Goal: Information Seeking & Learning: Find specific fact

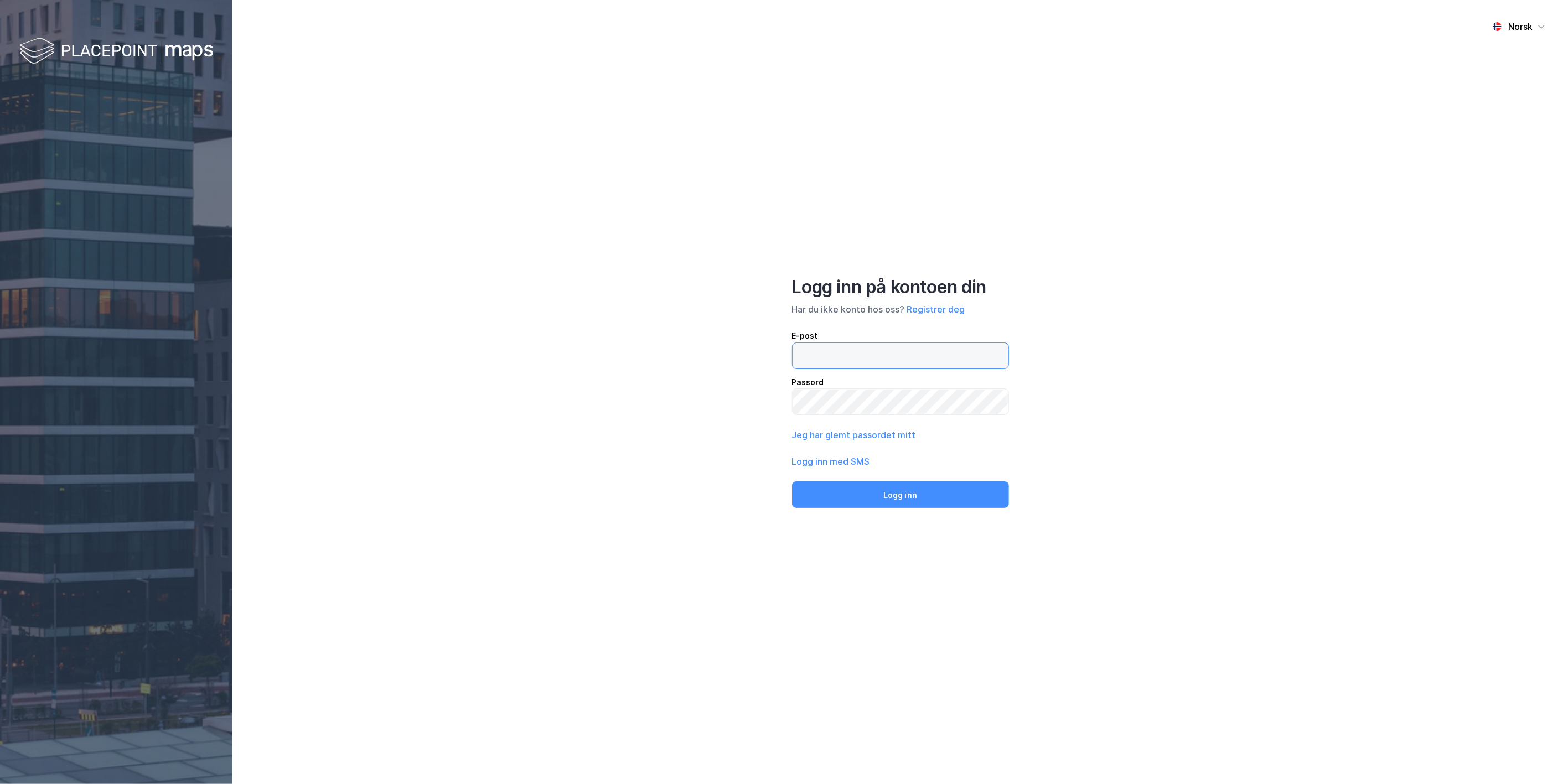
type input "[PERSON_NAME][EMAIL_ADDRESS][DOMAIN_NAME]"
click at [797, 502] on button "Logg inn" at bounding box center [900, 494] width 217 height 27
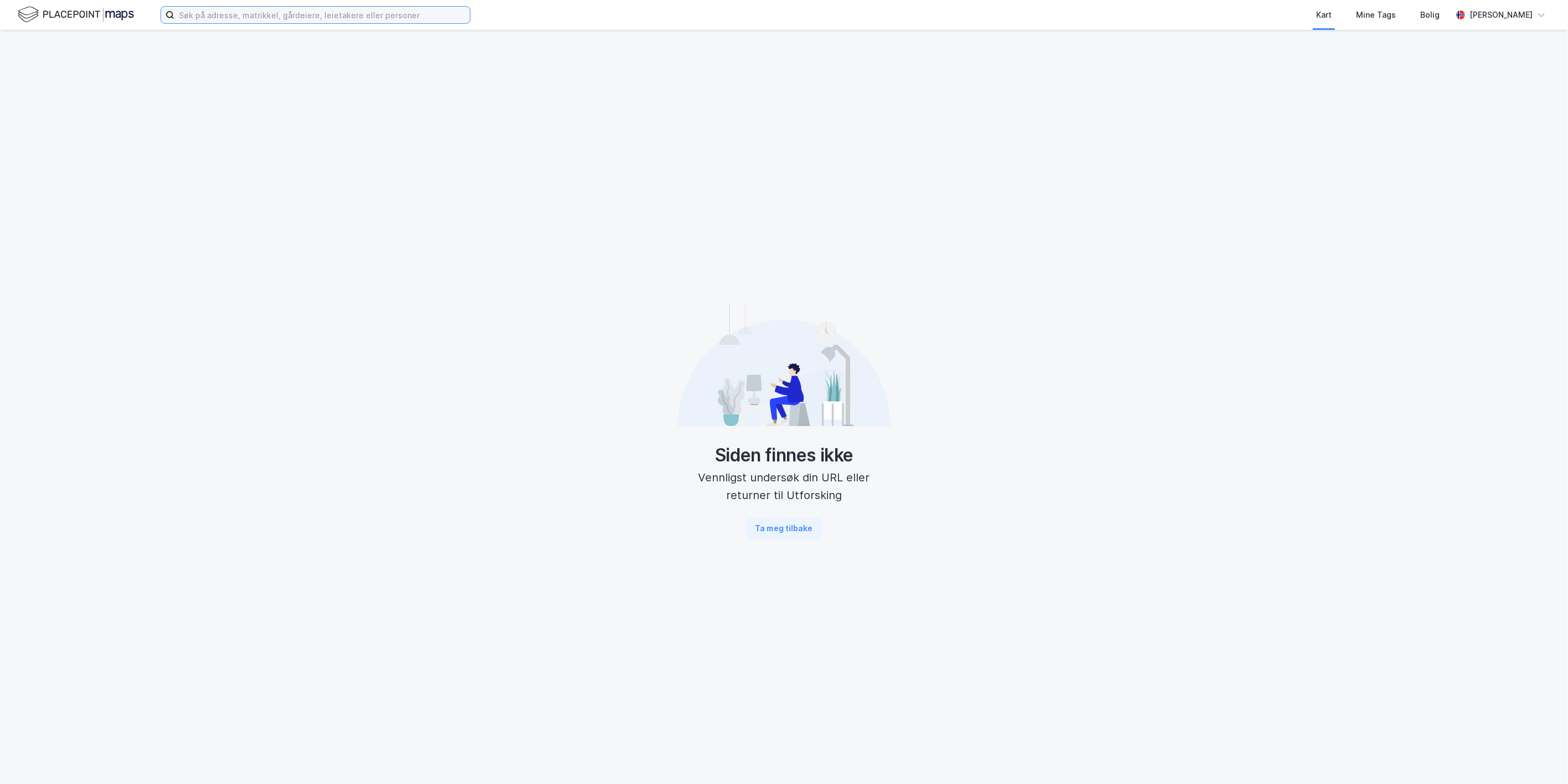
click at [220, 13] on input at bounding box center [322, 14] width 295 height 17
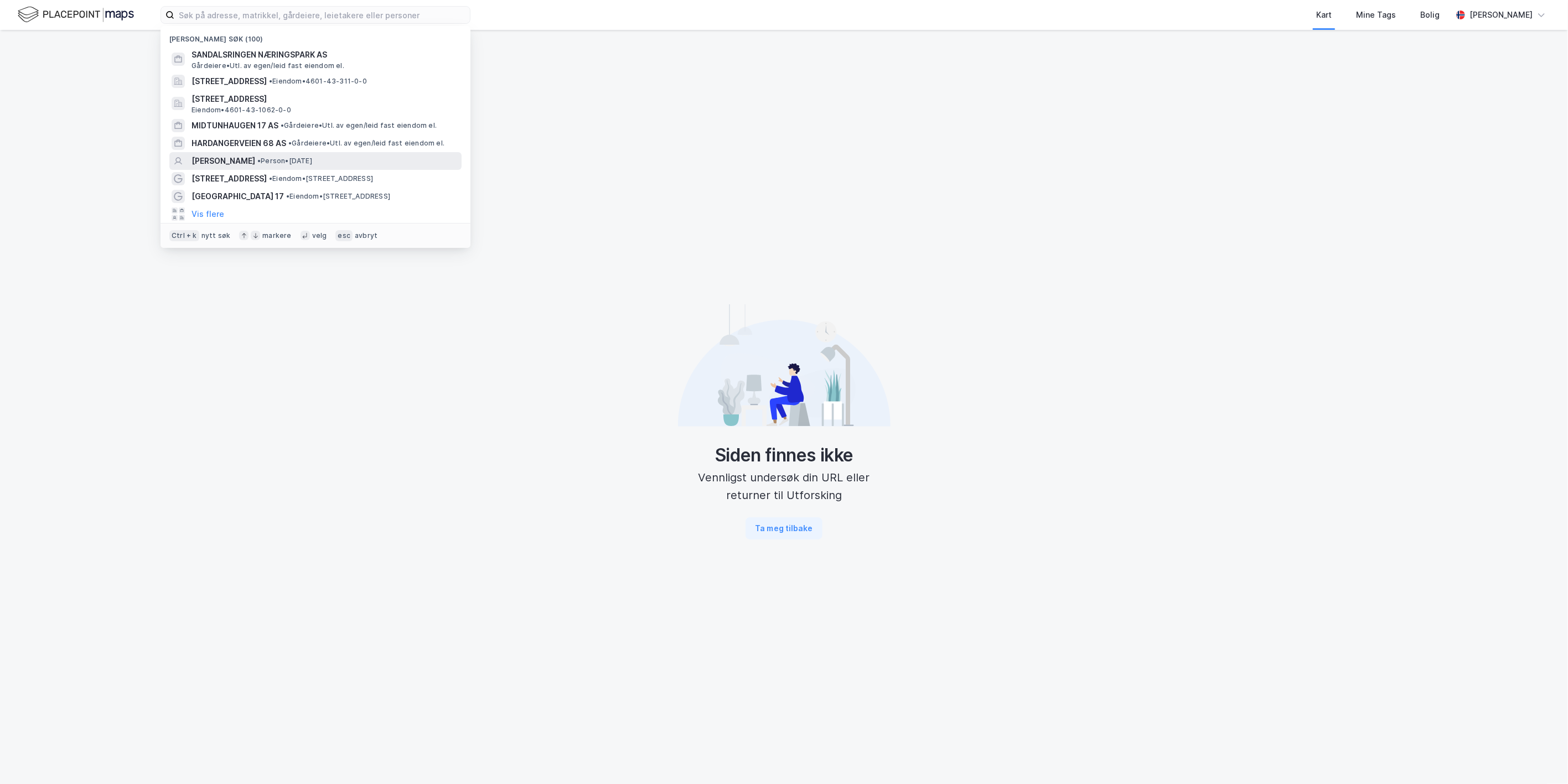
click at [228, 156] on span "[PERSON_NAME]" at bounding box center [223, 161] width 63 height 13
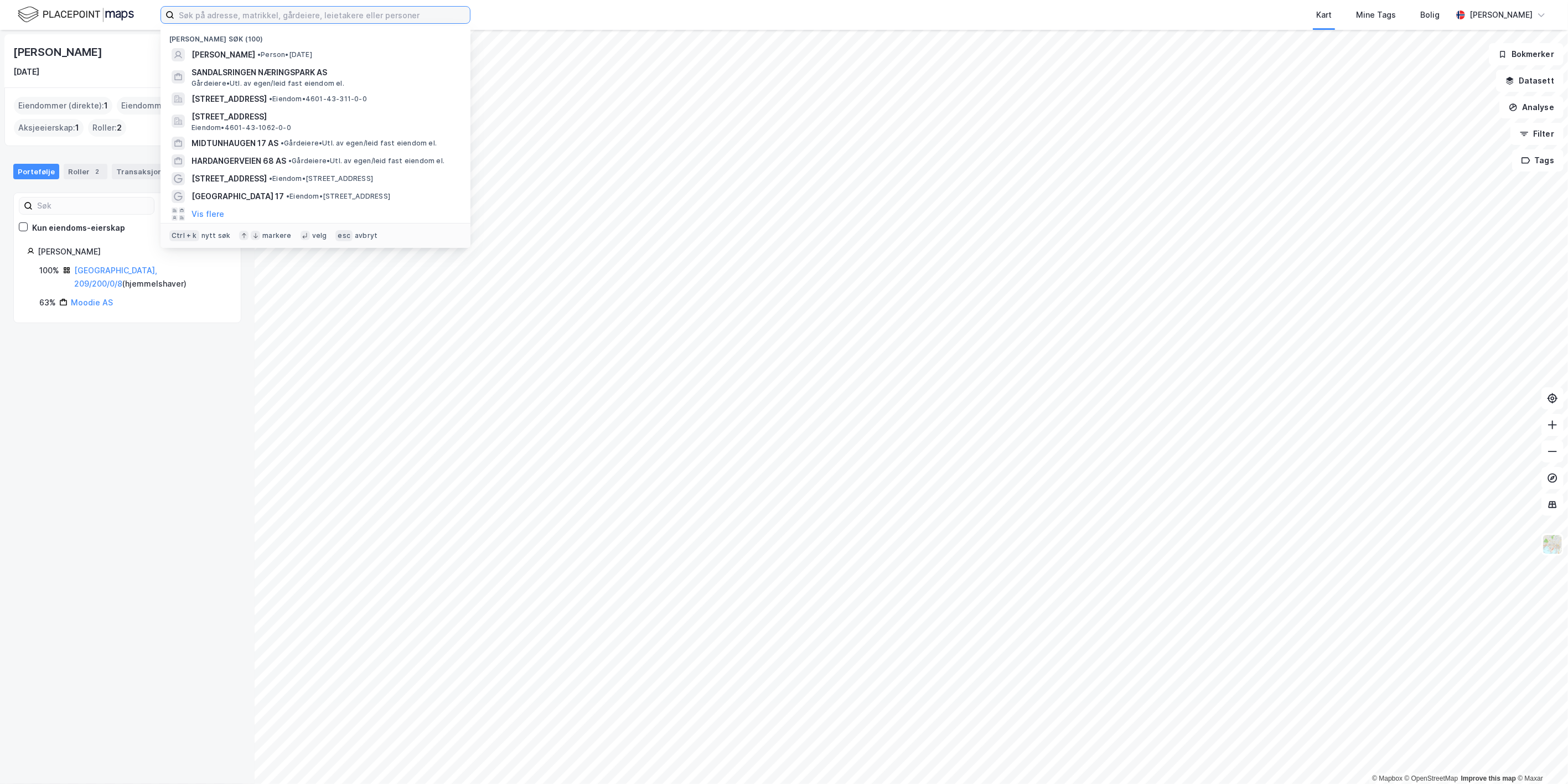
click at [336, 19] on input at bounding box center [322, 14] width 295 height 17
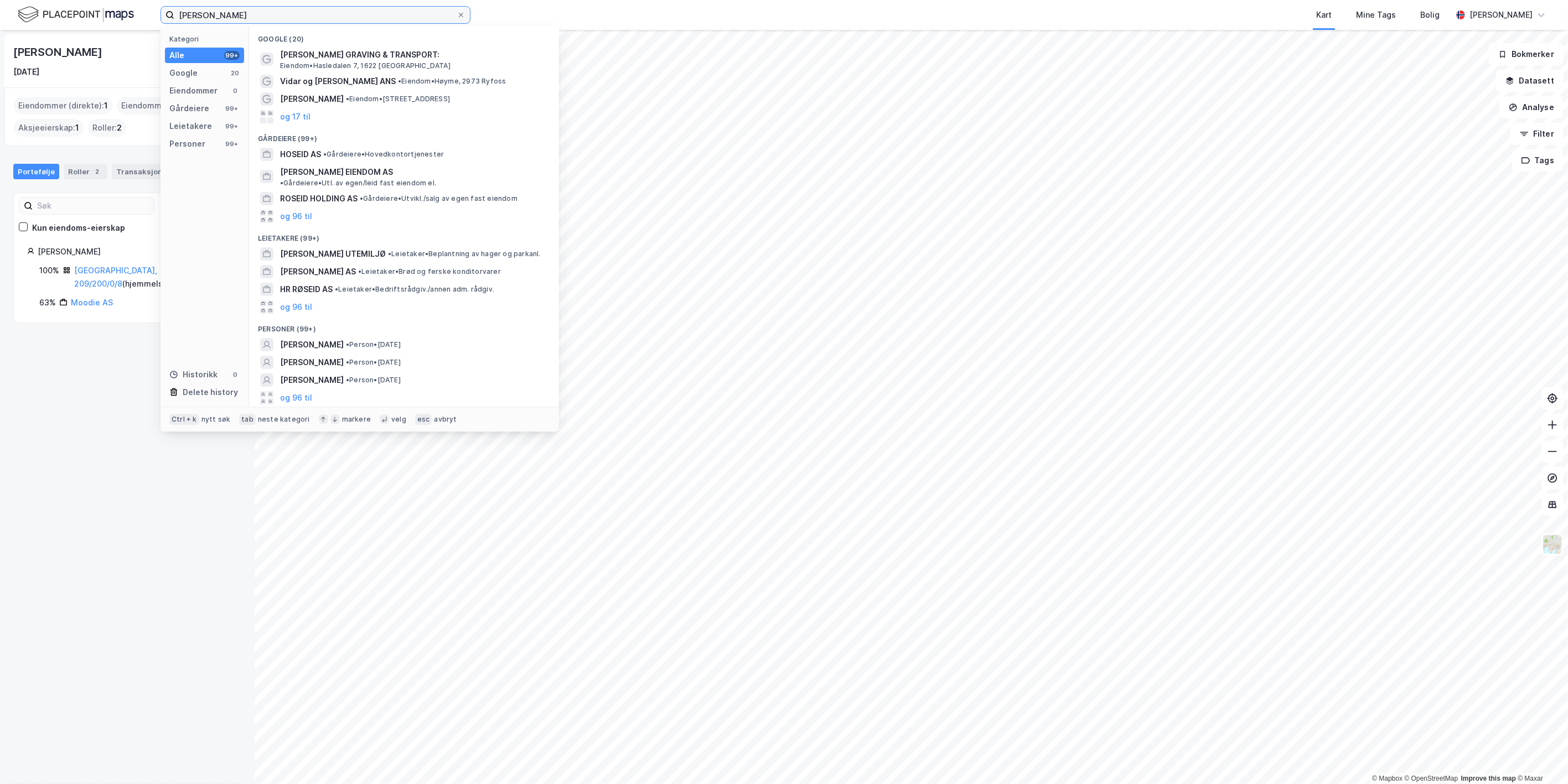
click at [200, 19] on input "[PERSON_NAME]" at bounding box center [316, 14] width 282 height 17
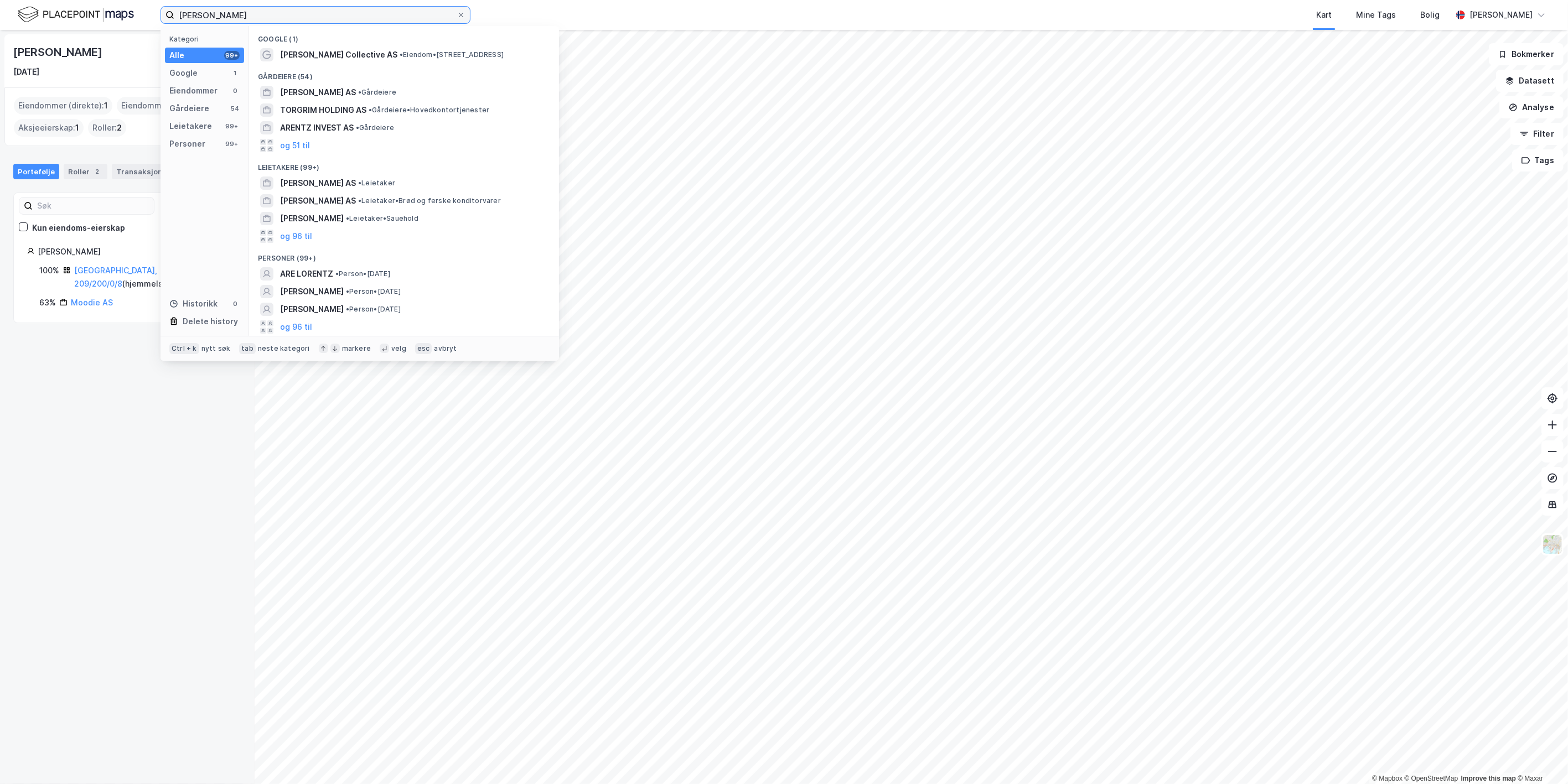
drag, startPoint x: 256, startPoint y: 14, endPoint x: 57, endPoint y: -9, distance: 200.3
click at [57, 0] on html "[PERSON_NAME] Kategori Alle 99+ Google 1 Eiendommer 0 Gårdeiere 54 Leietakere 9…" at bounding box center [784, 392] width 1568 height 784
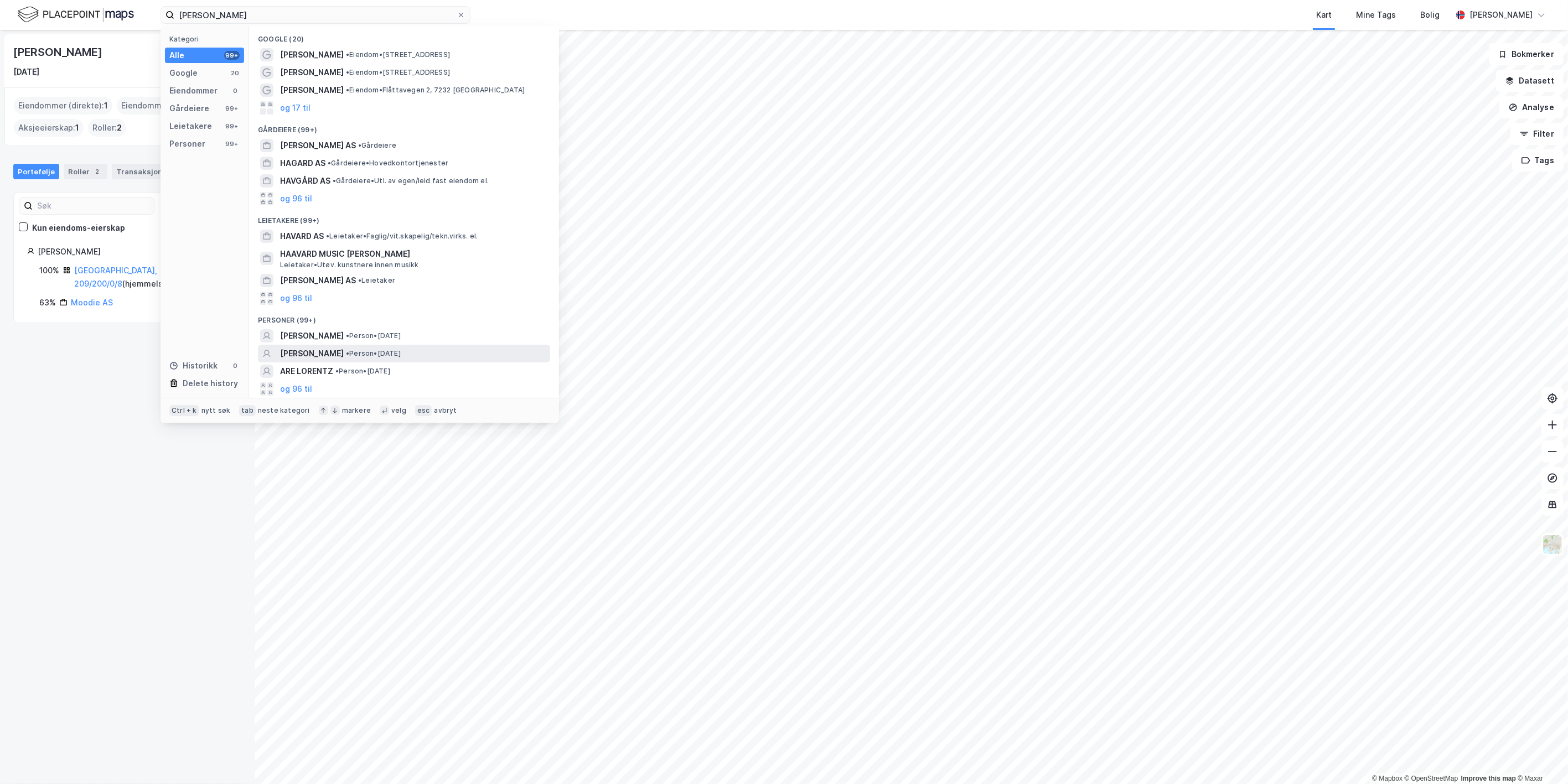
click at [344, 357] on span "[PERSON_NAME]" at bounding box center [312, 354] width 63 height 13
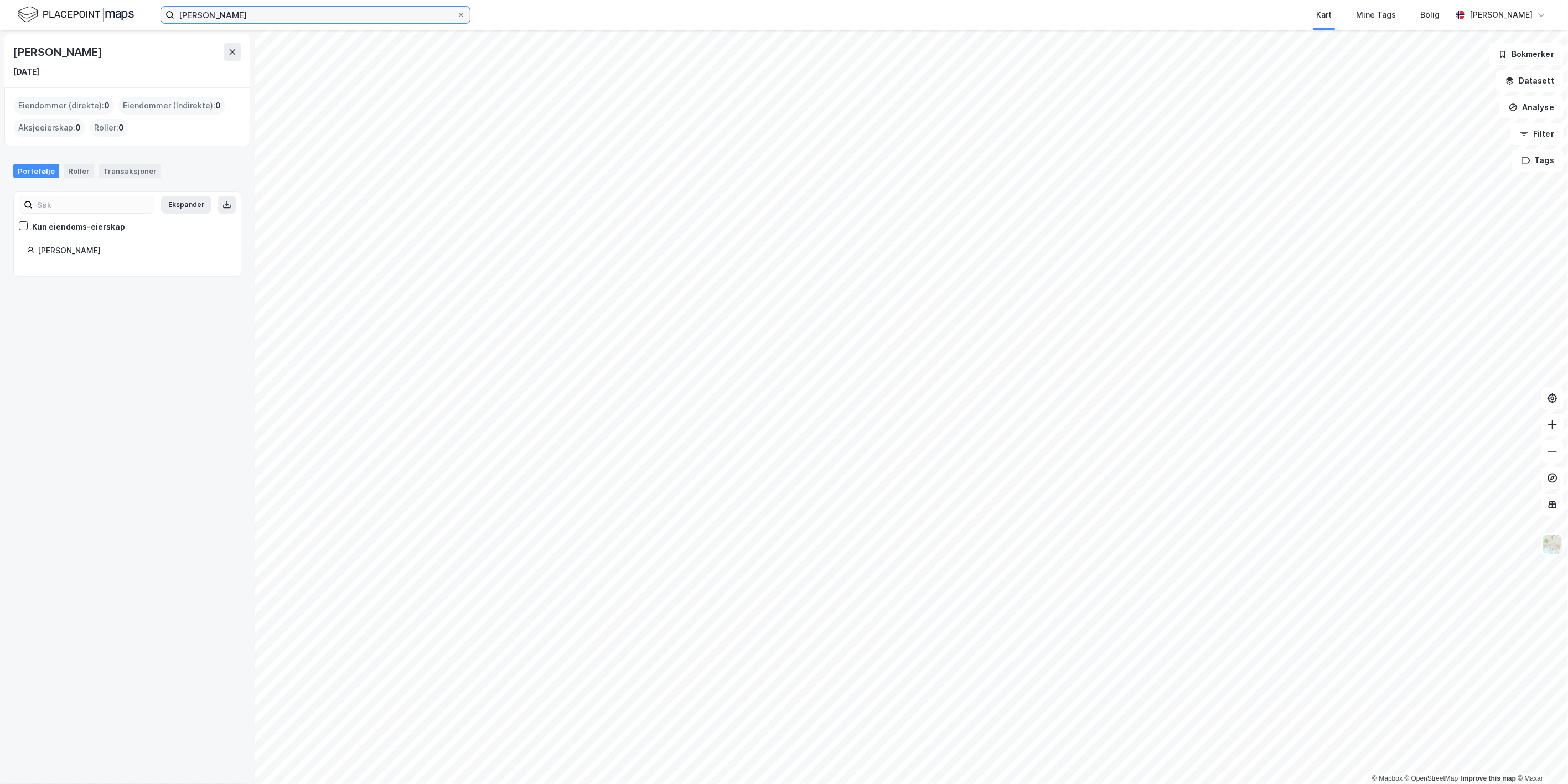
click at [201, 21] on input "[PERSON_NAME]" at bounding box center [316, 14] width 282 height 17
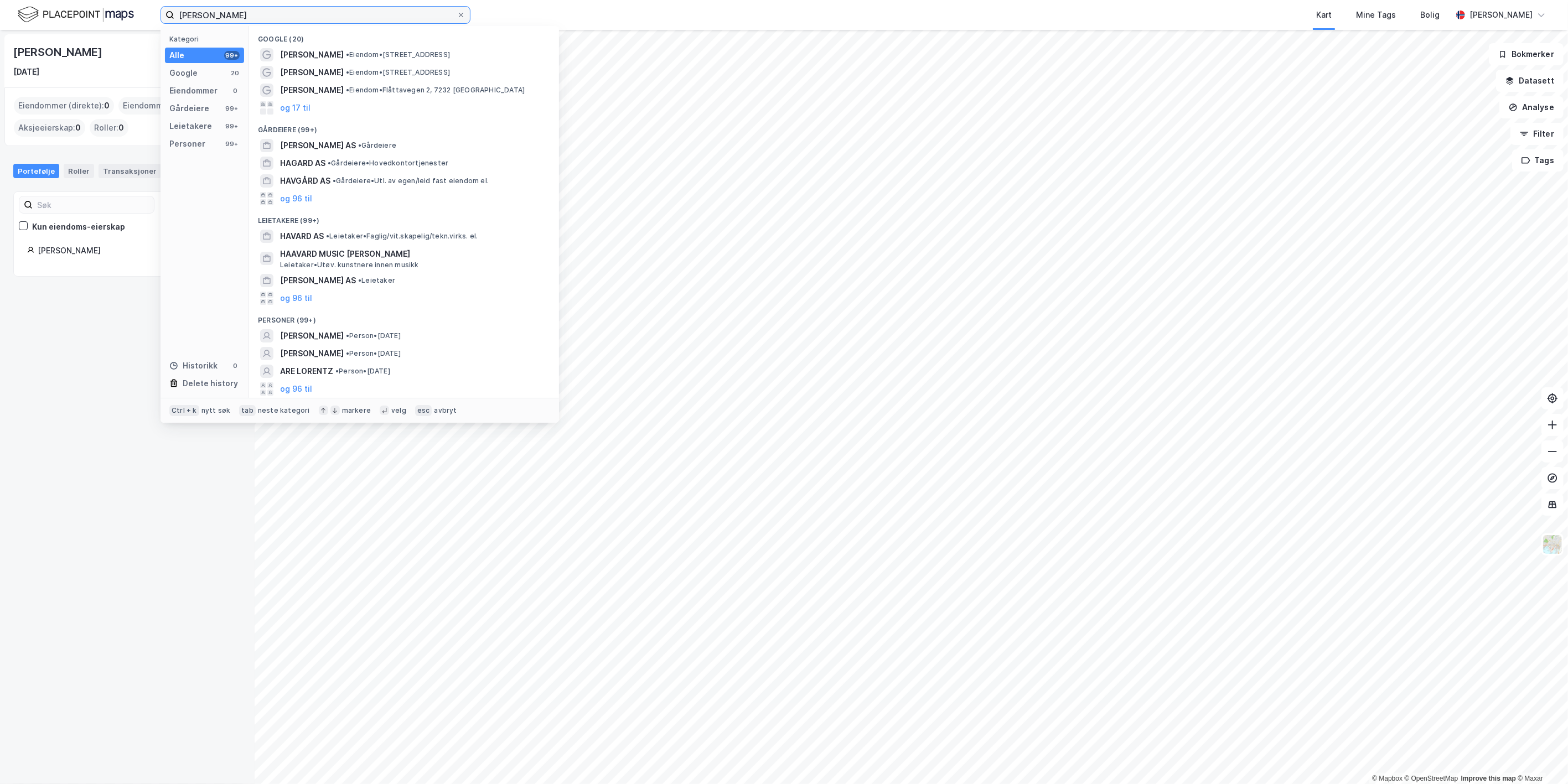
click at [201, 21] on input "[PERSON_NAME]" at bounding box center [316, 14] width 282 height 17
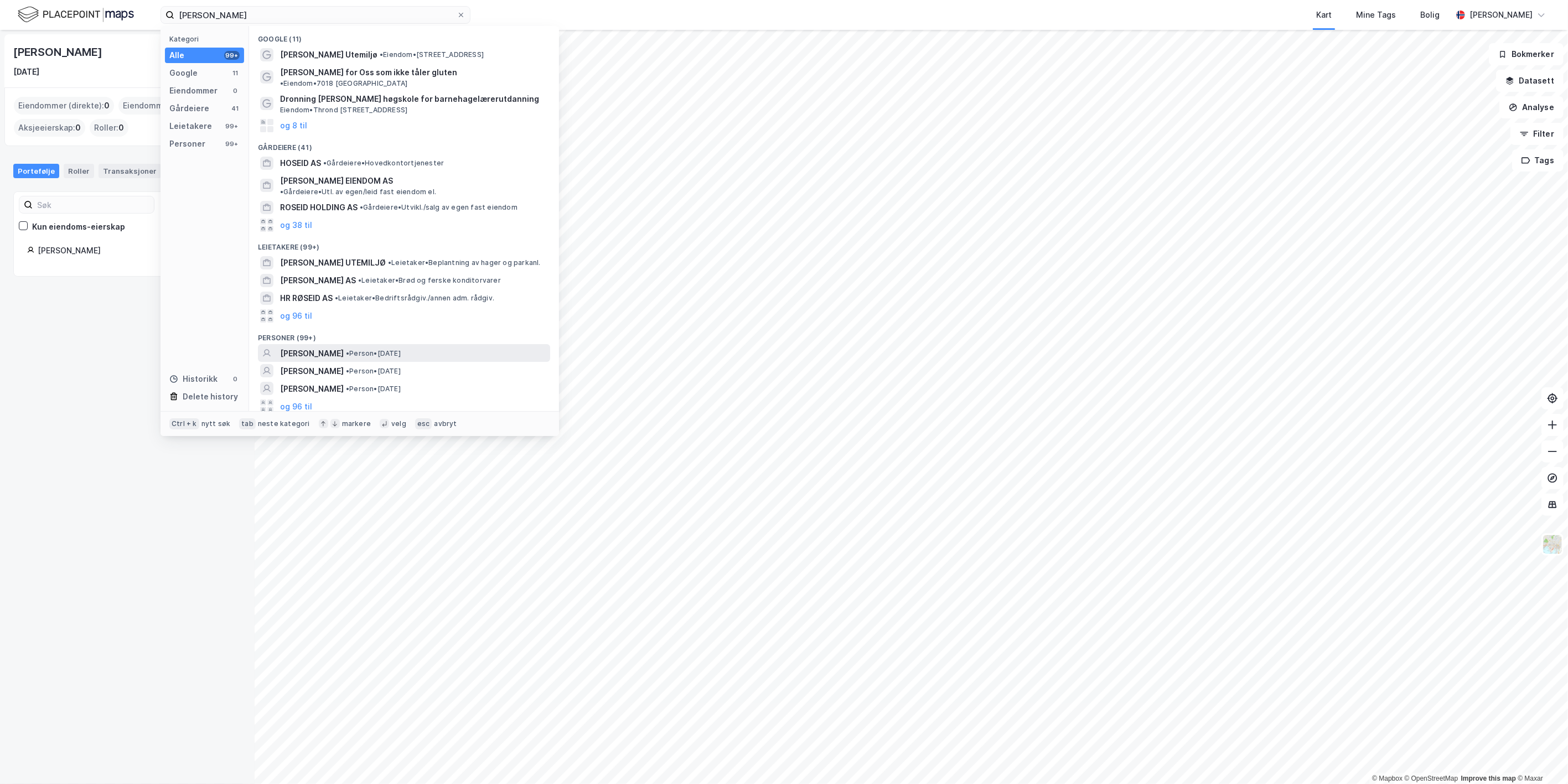
click at [386, 349] on span "• Person • [DATE]" at bounding box center [373, 354] width 55 height 9
drag, startPoint x: 237, startPoint y: 20, endPoint x: 120, endPoint y: 16, distance: 117.1
click at [120, 16] on div "[PERSON_NAME] Kategori Alle 99+ Google 11 Eiendommer 0 Gårdeiere 41 Leietakere …" at bounding box center [784, 14] width 1568 height 30
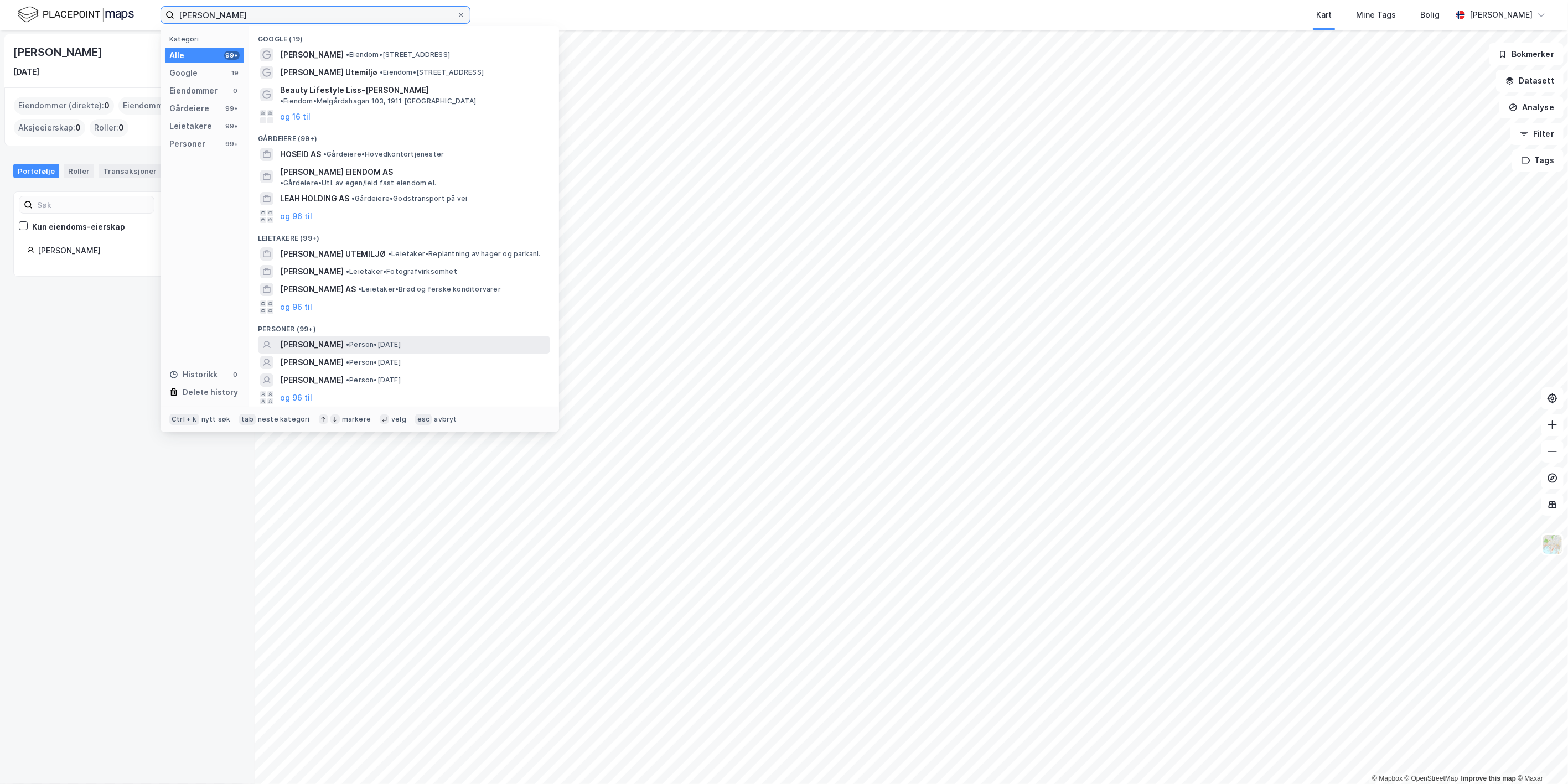
type input "[PERSON_NAME]"
click at [344, 338] on span "[PERSON_NAME]" at bounding box center [312, 344] width 63 height 13
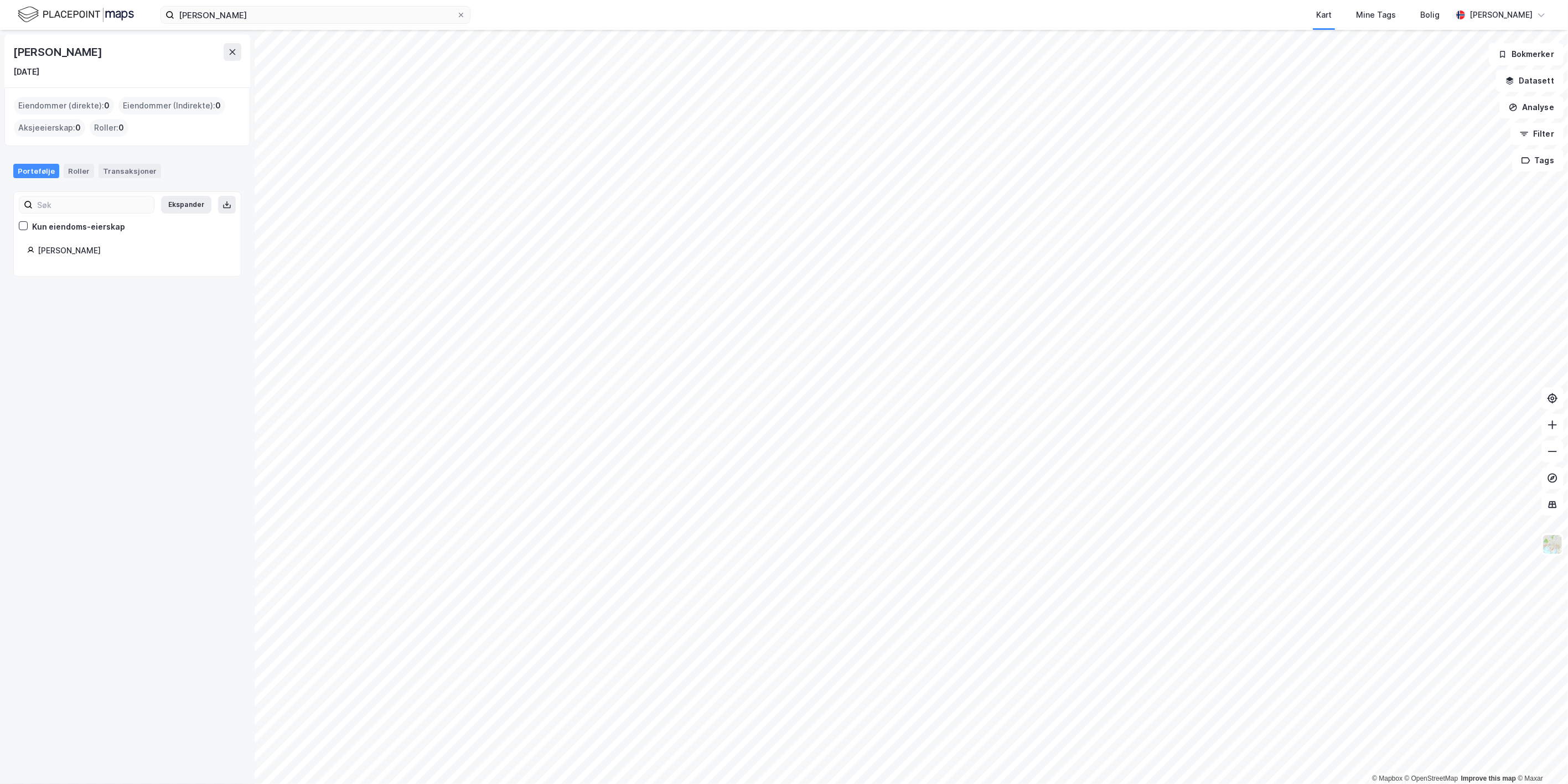
drag, startPoint x: 161, startPoint y: 53, endPoint x: 15, endPoint y: 50, distance: 146.0
click at [15, 50] on div "[PERSON_NAME]" at bounding box center [127, 52] width 228 height 18
copy div "[PERSON_NAME]"
